Goal: Answer question/provide support: Answer question/provide support

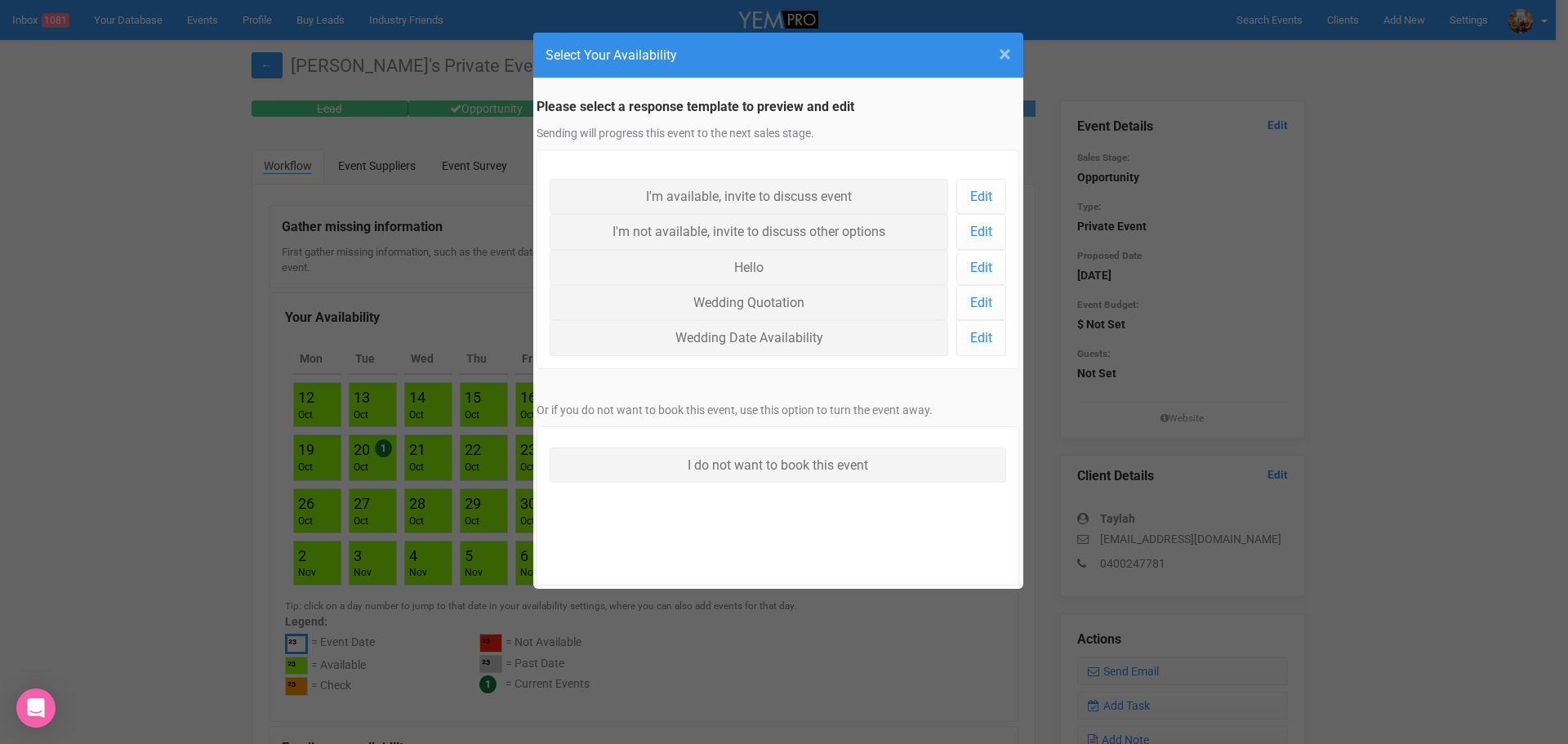
click at [1007, 56] on span "×" at bounding box center [1005, 54] width 12 height 27
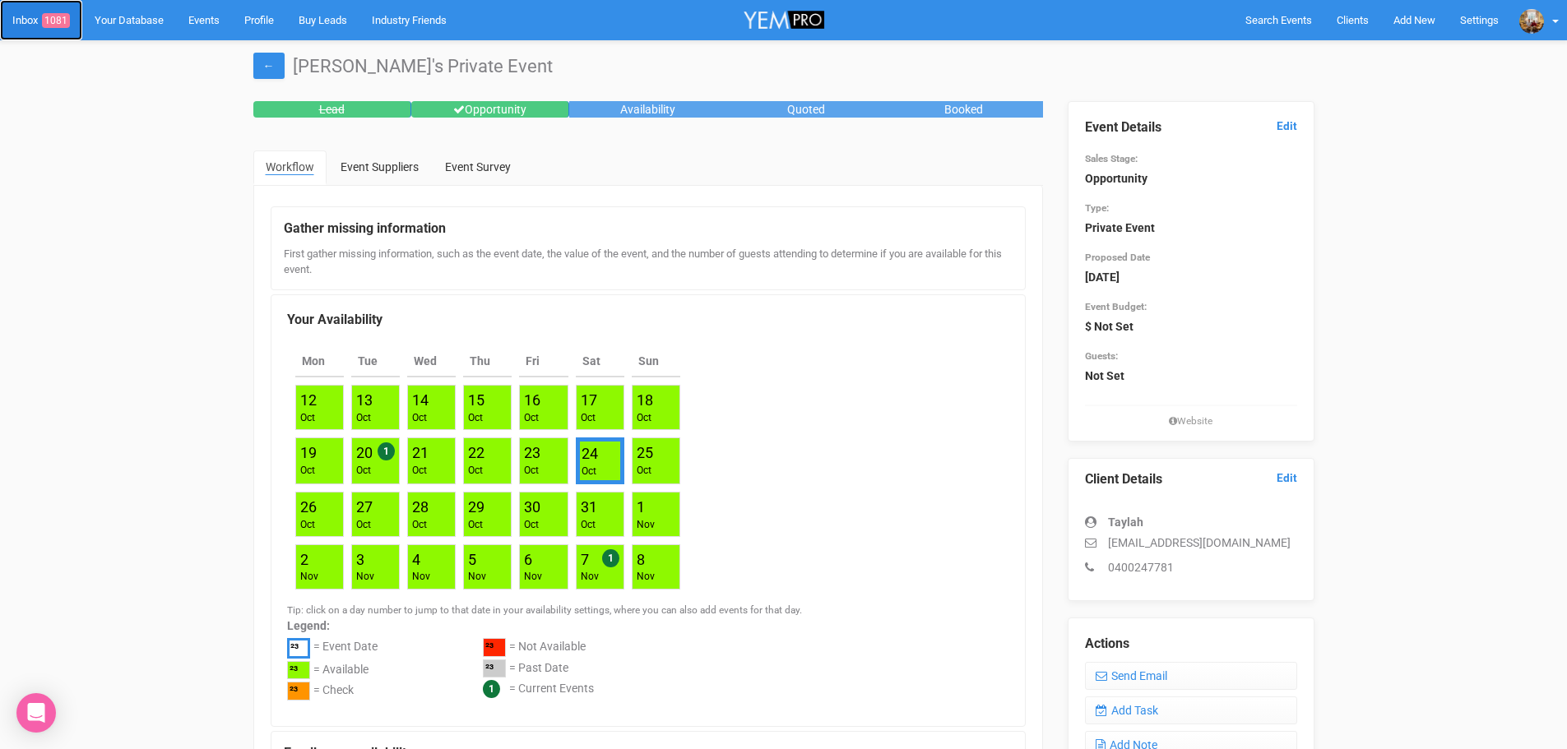
click at [34, 19] on link "Inbox 1081" at bounding box center [41, 20] width 82 height 40
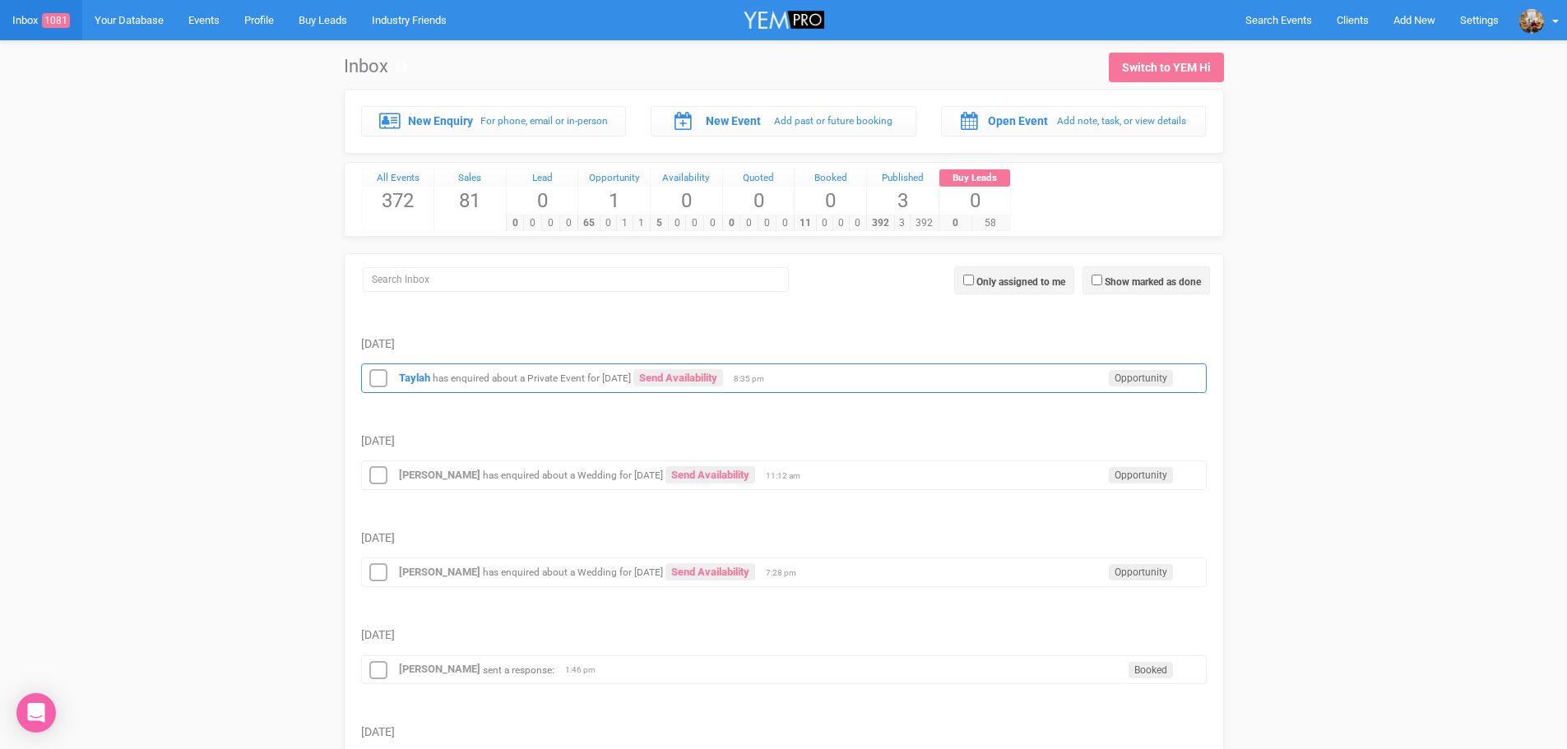
click at [512, 378] on small "has enquired about a Private Event for [DATE]" at bounding box center [532, 379] width 198 height 12
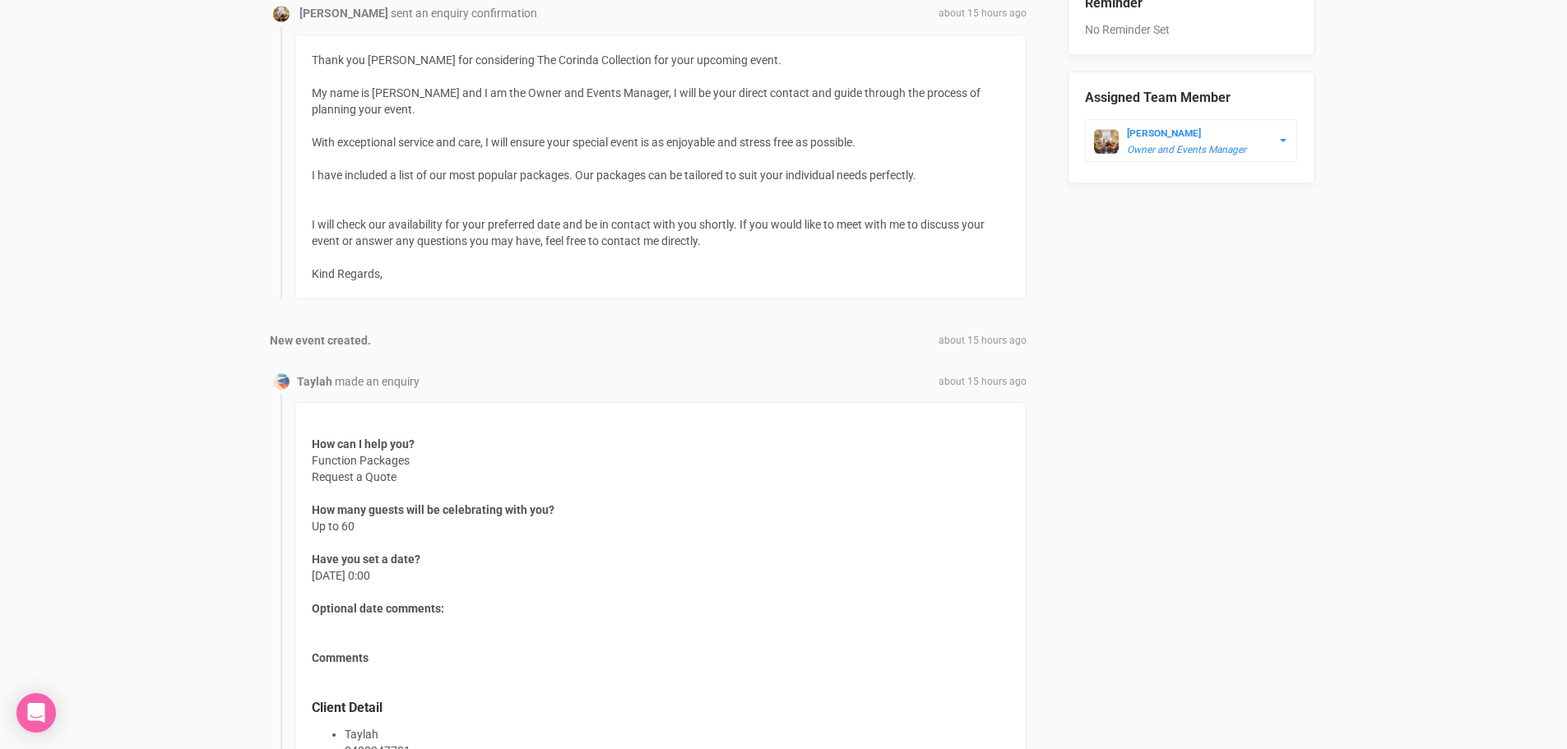
scroll to position [1112, 0]
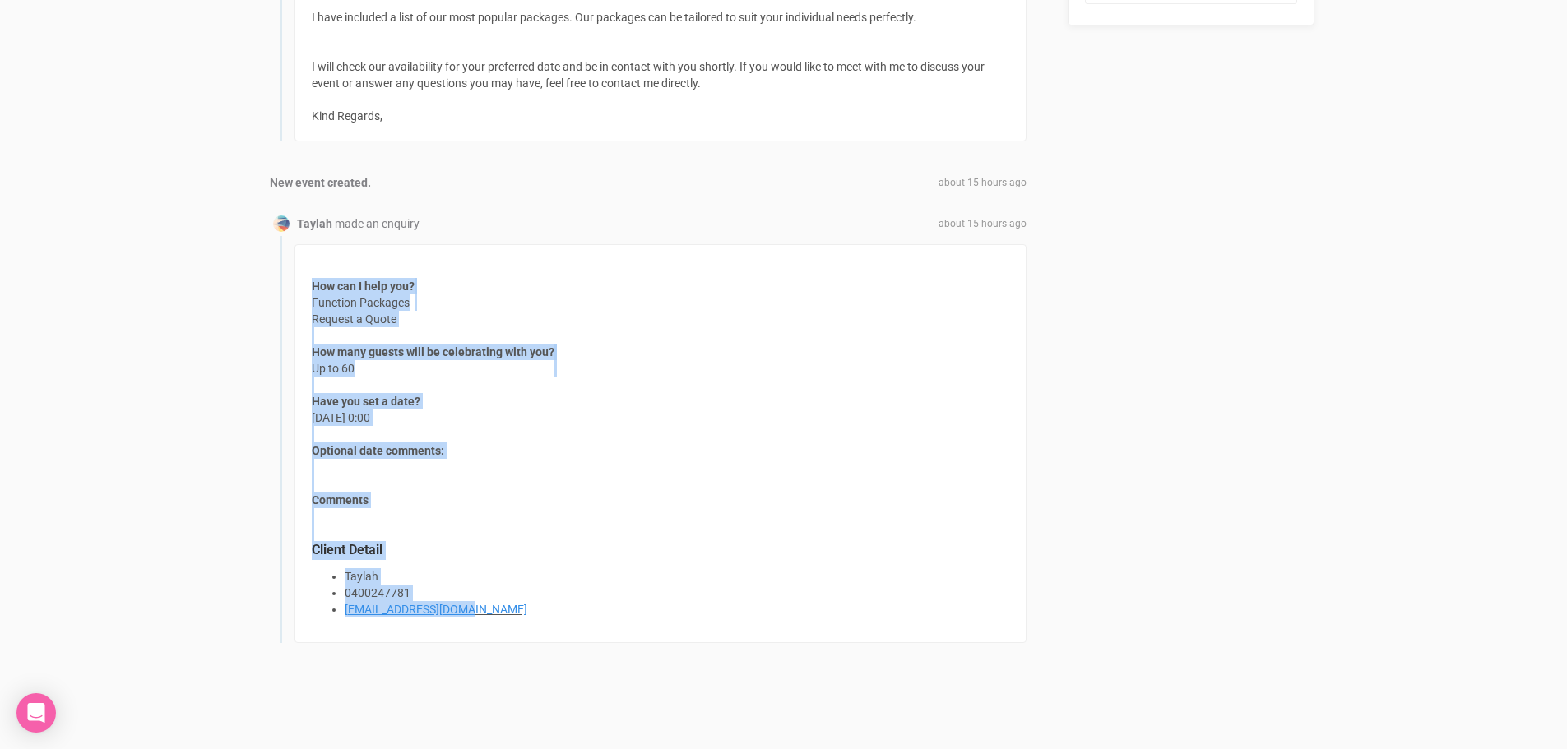
drag, startPoint x: 313, startPoint y: 280, endPoint x: 535, endPoint y: 605, distance: 392.4
click at [535, 605] on div "How can I help you? Function Packages Request a Quote How many guests will be c…" at bounding box center [660, 443] width 732 height 399
click at [631, 473] on div "How can I help you? Function Packages Request a Quote How many guests will be c…" at bounding box center [660, 443] width 732 height 399
drag, startPoint x: 312, startPoint y: 283, endPoint x: 561, endPoint y: 633, distance: 430.0
click at [561, 633] on div "How can I help you? Function Packages Request a Quote How many guests will be c…" at bounding box center [660, 443] width 732 height 399
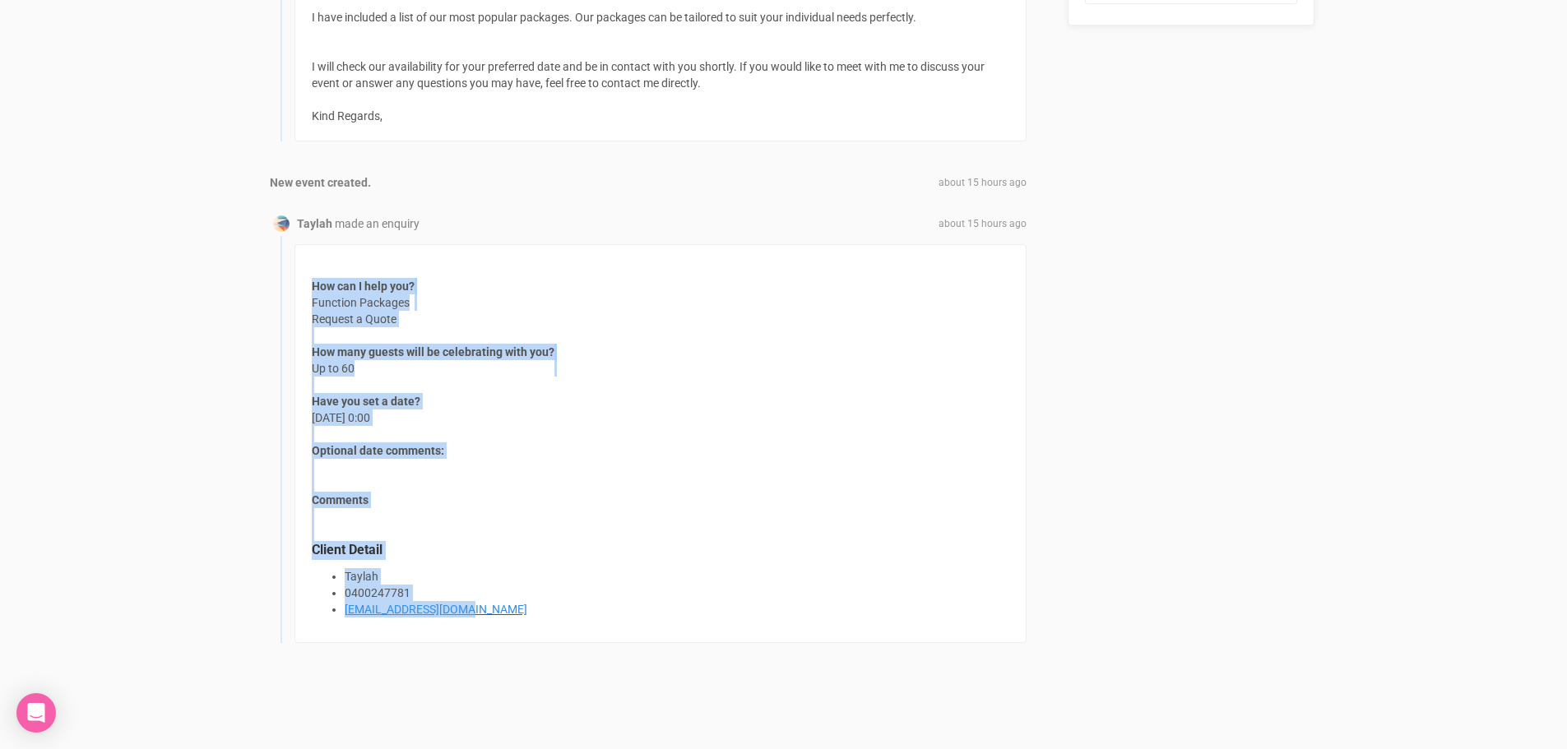
copy div "How can I help you? Function Packages Request a Quote How many guests will be c…"
click at [742, 329] on div "How can I help you? Function Packages Request a Quote How many guests will be c…" at bounding box center [660, 443] width 732 height 399
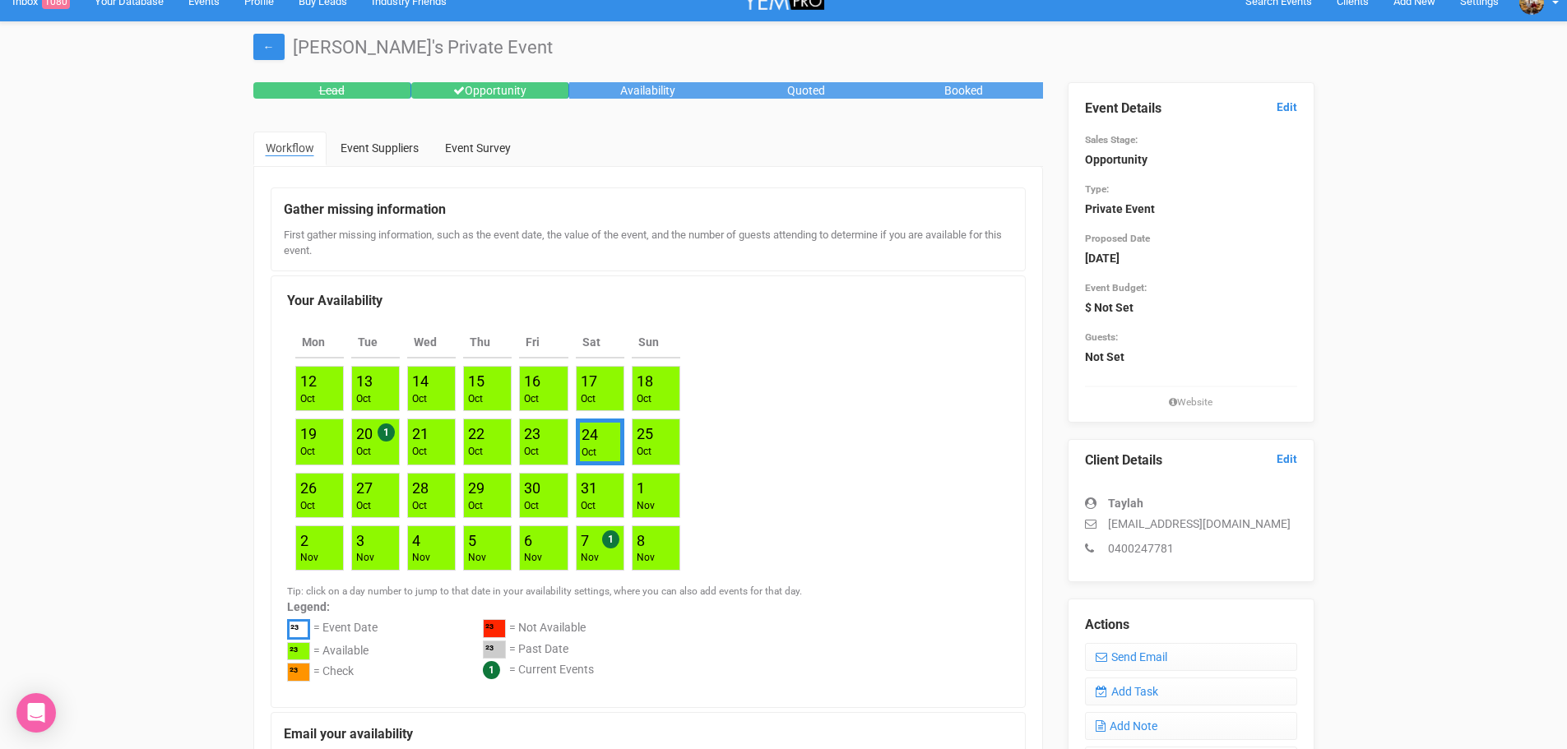
scroll to position [0, 0]
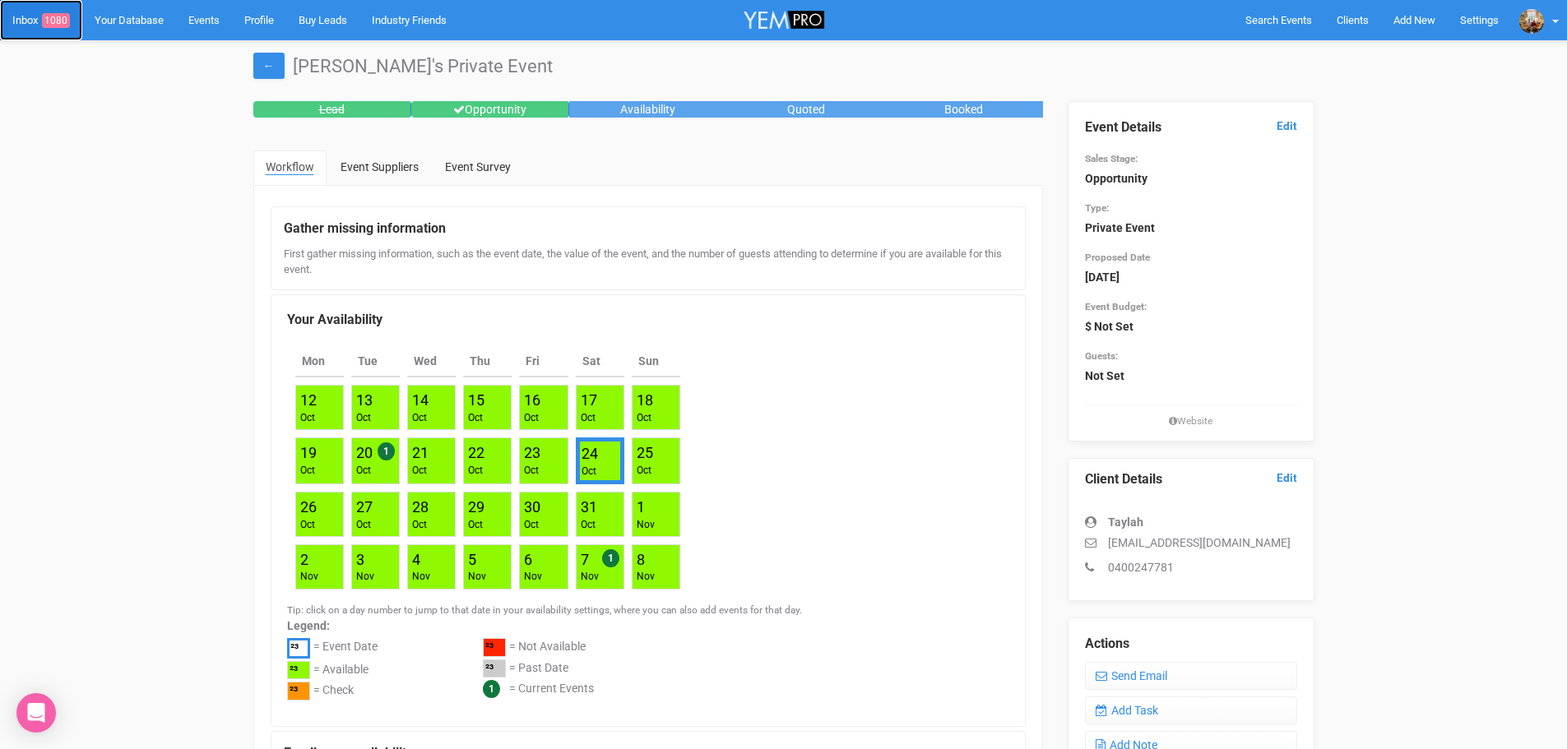
click at [26, 25] on link "Inbox 1080" at bounding box center [41, 20] width 82 height 40
